Goal: Information Seeking & Learning: Learn about a topic

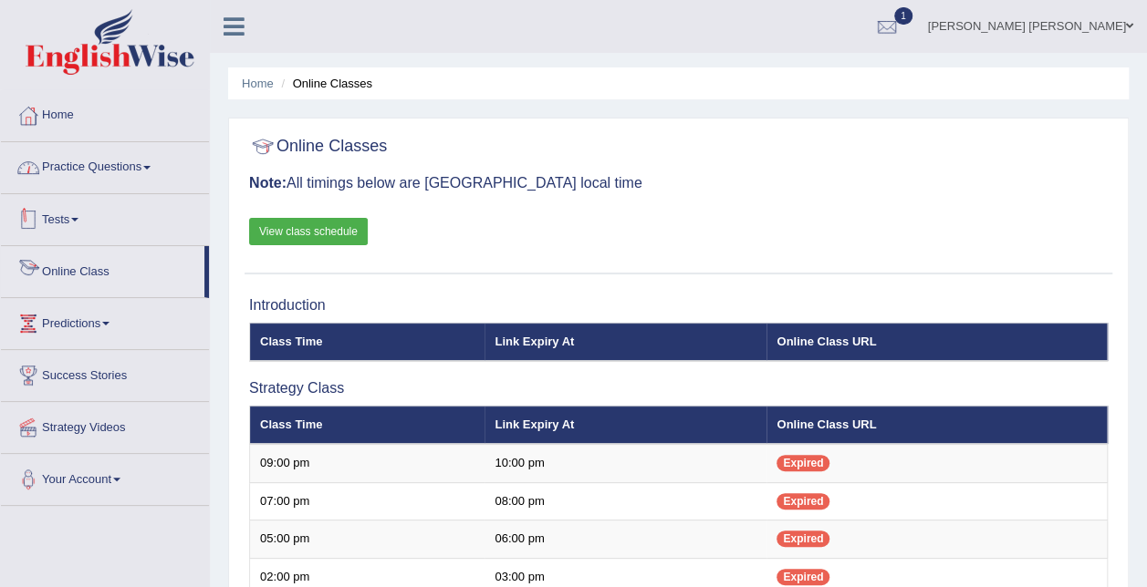
click at [80, 179] on link "Practice Questions" at bounding box center [105, 165] width 208 height 46
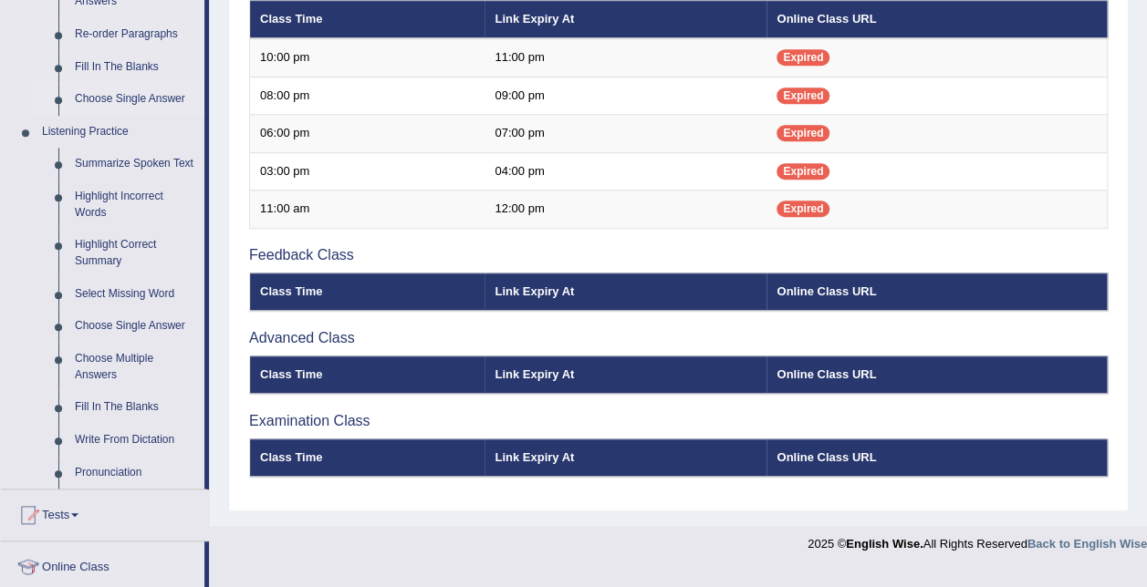
scroll to position [730, 0]
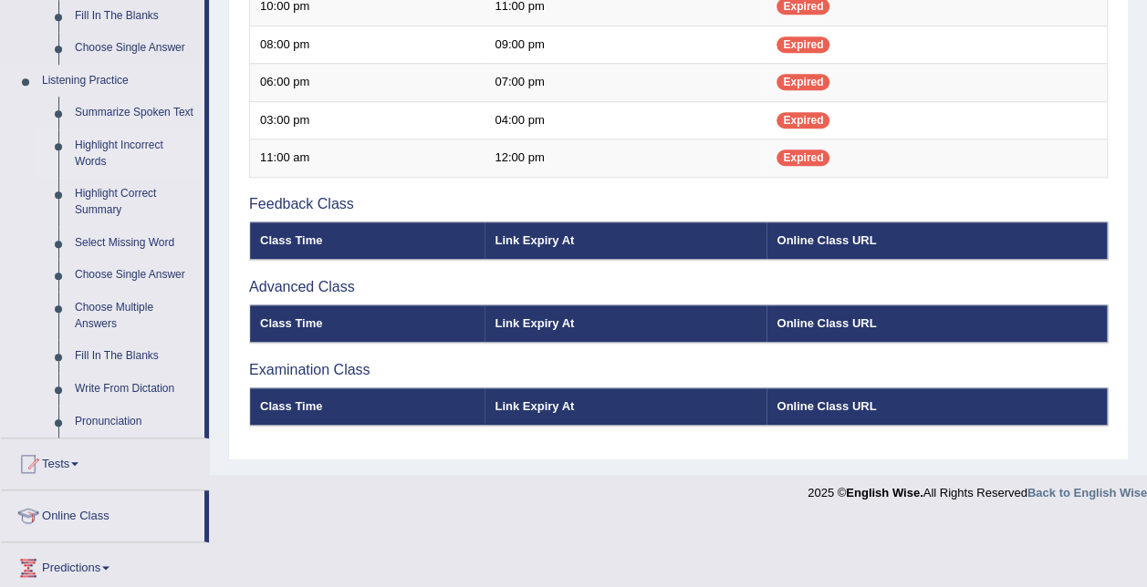
click at [147, 151] on link "Highlight Incorrect Words" at bounding box center [136, 154] width 138 height 48
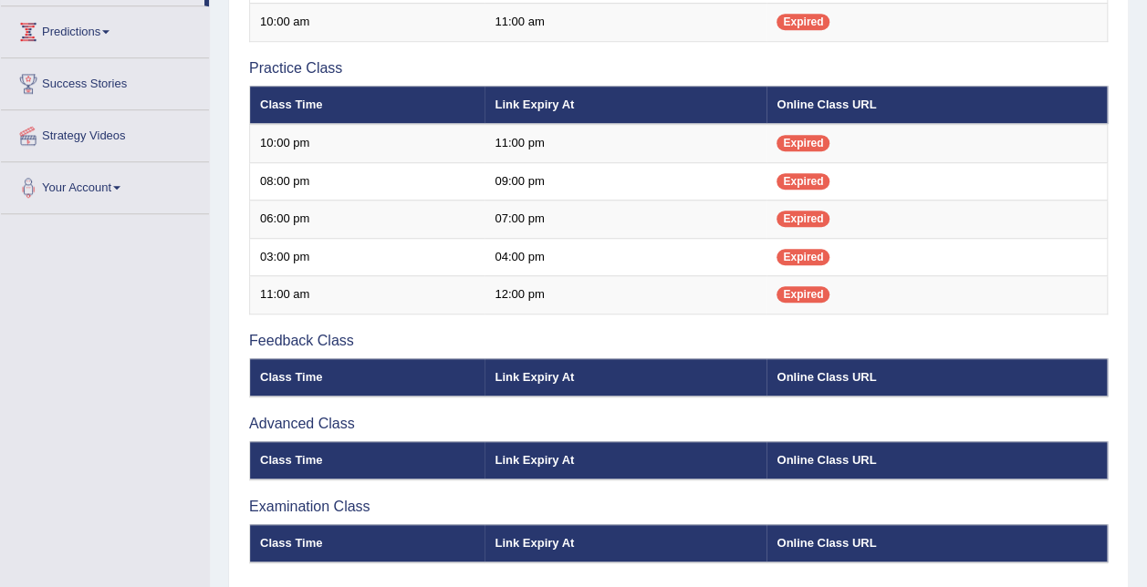
scroll to position [373, 0]
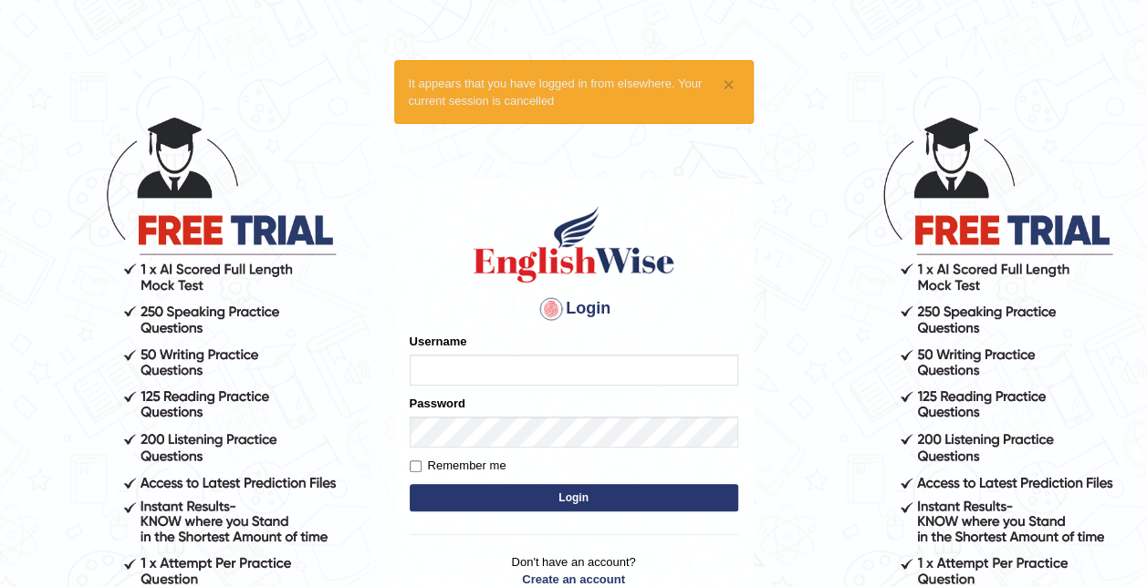
type input "syedfahadhussain"
click at [602, 503] on button "Login" at bounding box center [574, 497] width 328 height 27
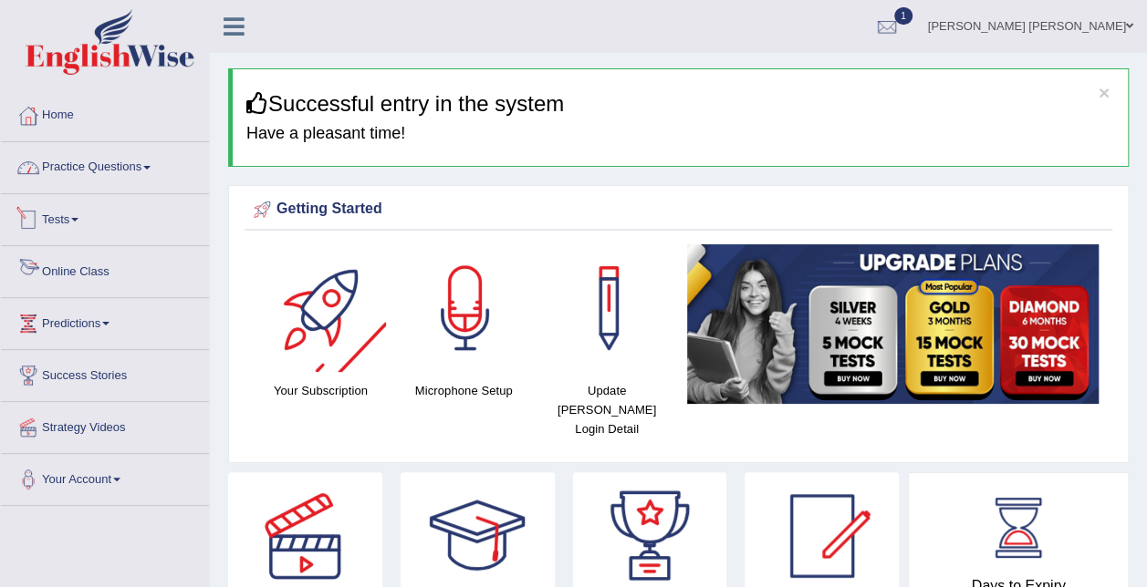
click at [133, 164] on link "Practice Questions" at bounding box center [105, 165] width 208 height 46
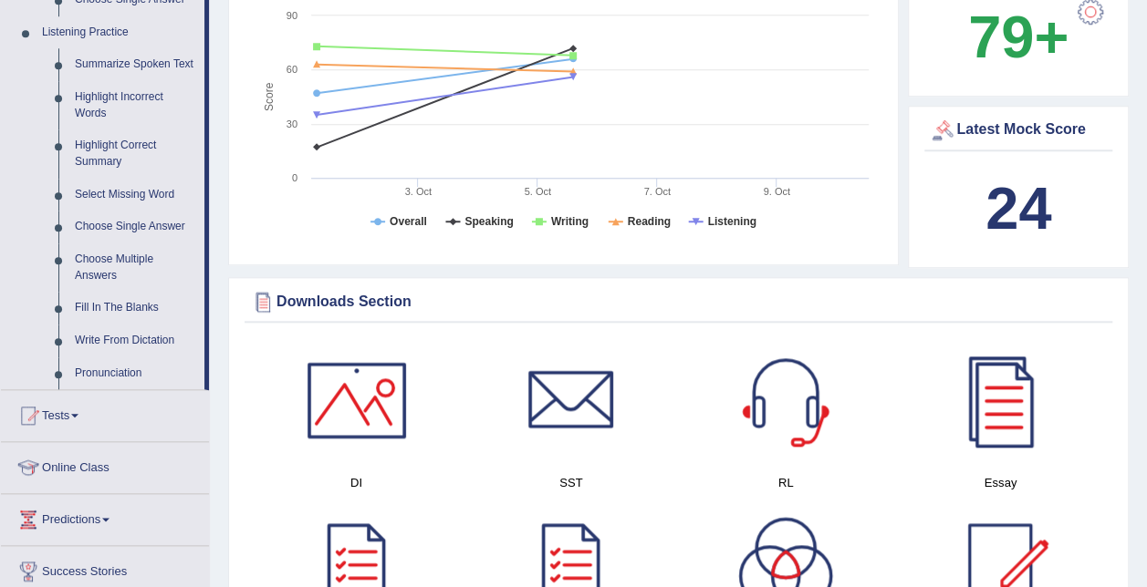
scroll to position [821, 0]
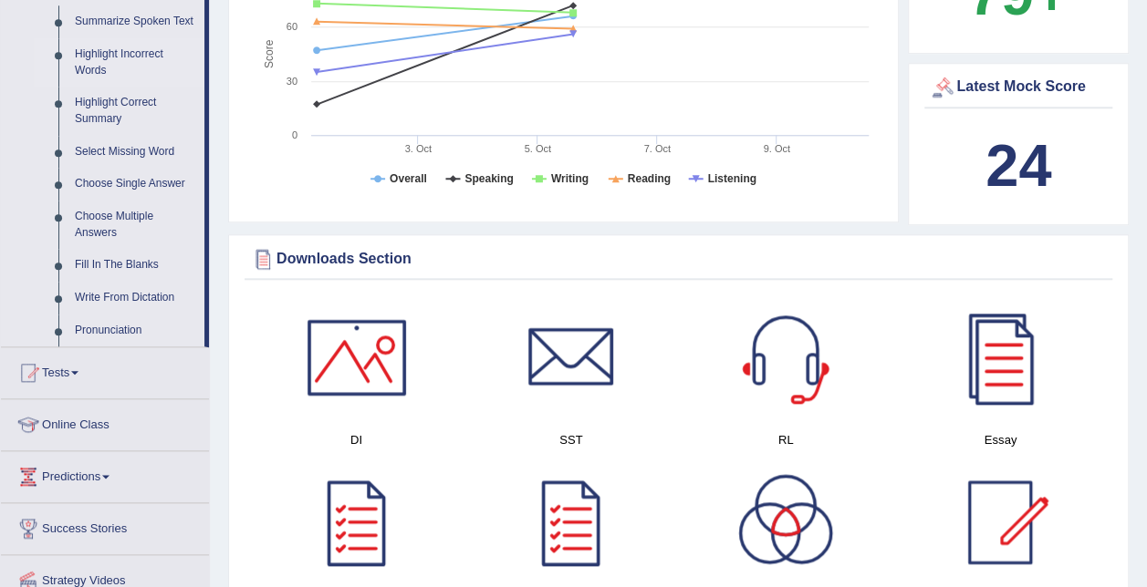
click at [130, 63] on link "Highlight Incorrect Words" at bounding box center [136, 62] width 138 height 48
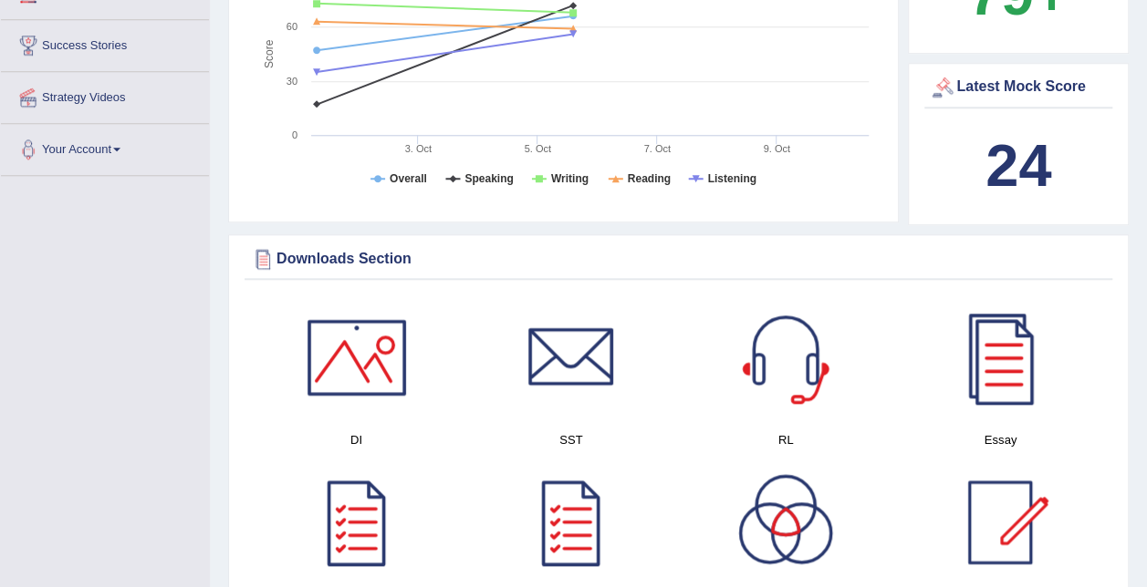
scroll to position [350, 0]
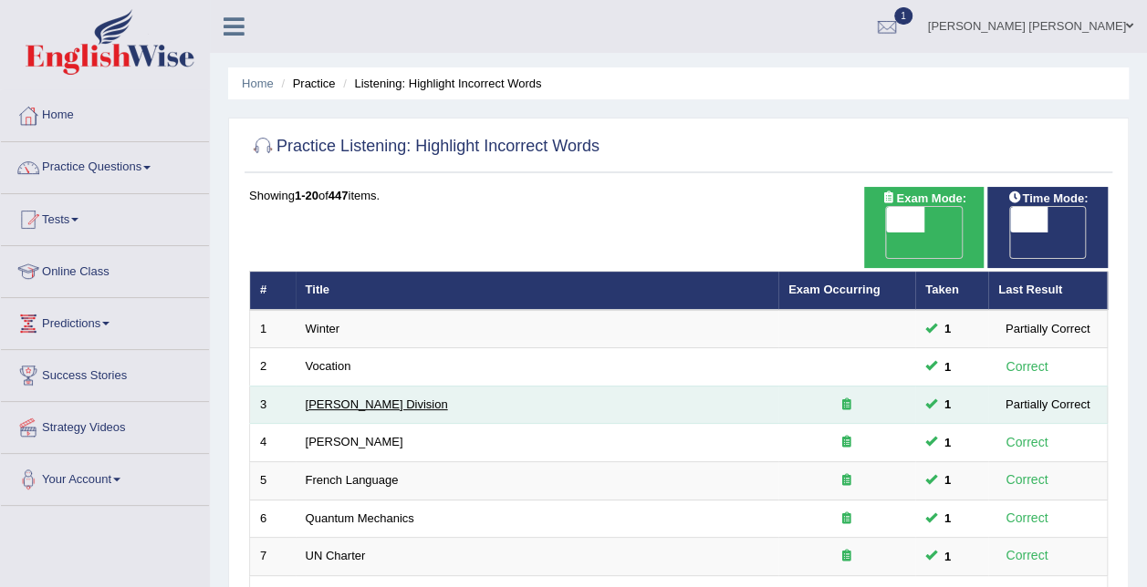
click at [368, 398] on link "[PERSON_NAME] Division" at bounding box center [377, 405] width 142 height 14
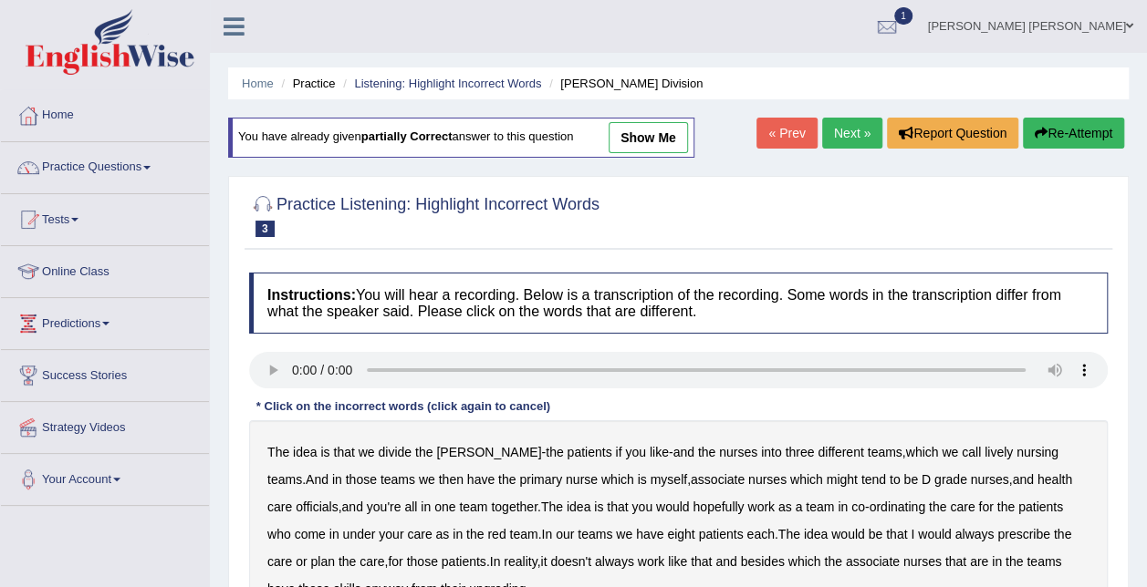
scroll to position [91, 0]
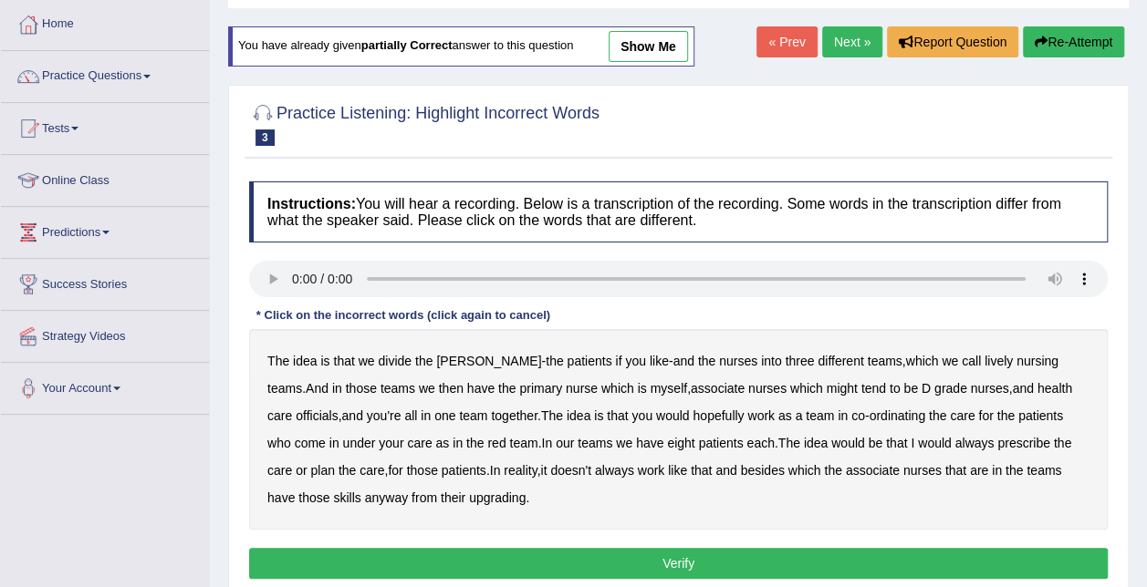
click at [390, 361] on b "divide" at bounding box center [395, 361] width 34 height 15
